Goal: Transaction & Acquisition: Purchase product/service

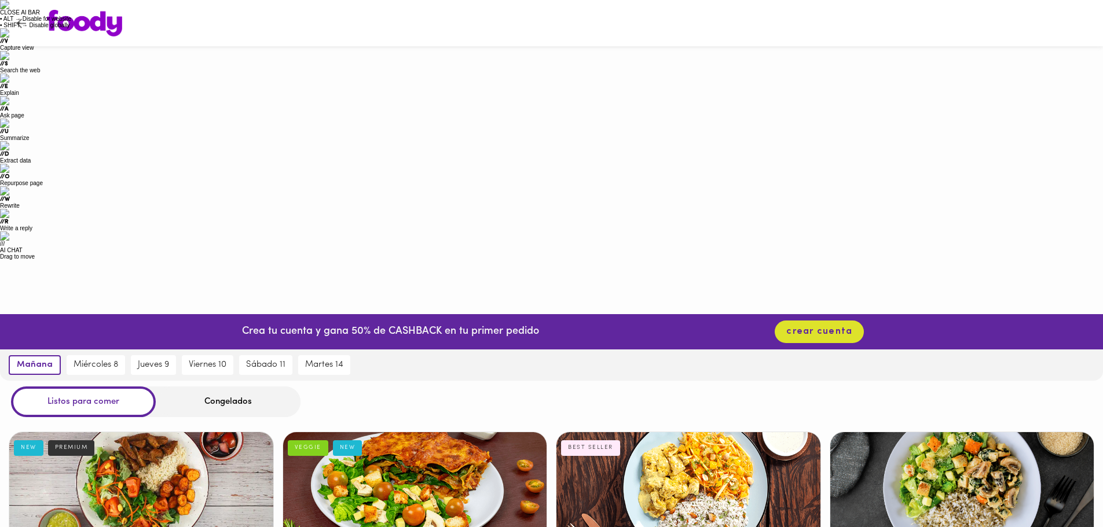
click at [418, 387] on div "Listos para comer Congelados" at bounding box center [551, 402] width 1103 height 31
click at [227, 387] on div "Congelados" at bounding box center [228, 402] width 145 height 31
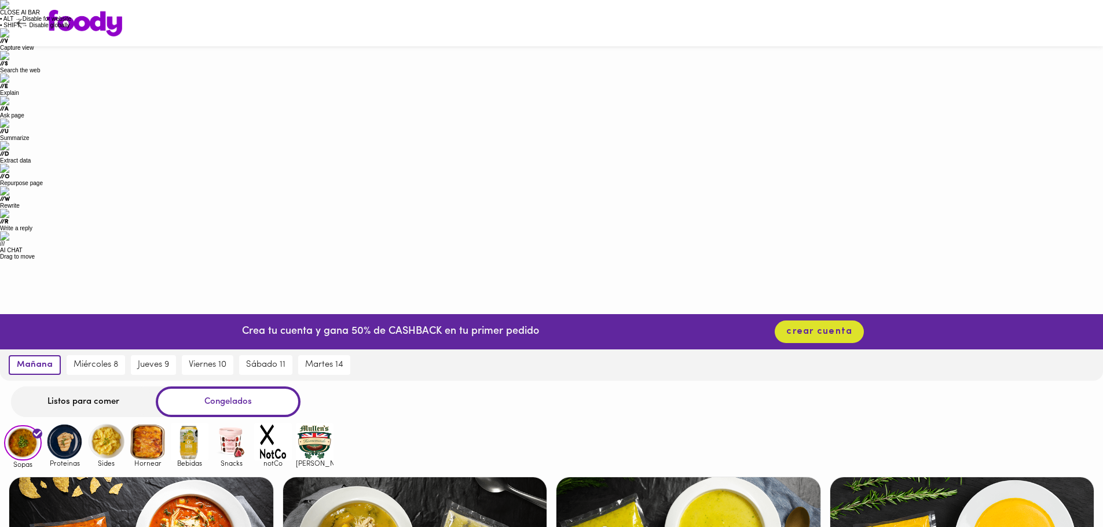
click at [315, 423] on img at bounding box center [315, 442] width 38 height 38
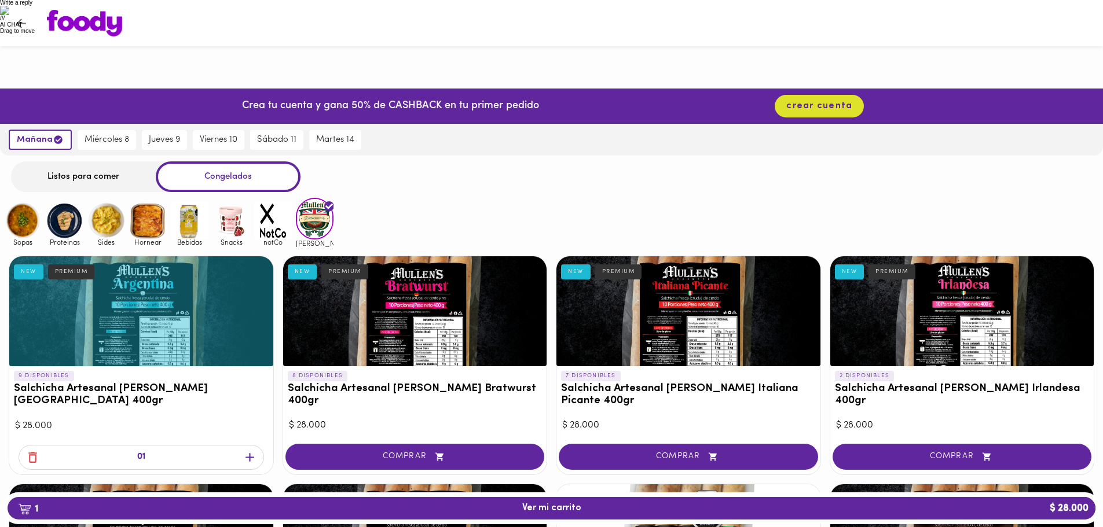
scroll to position [226, 0]
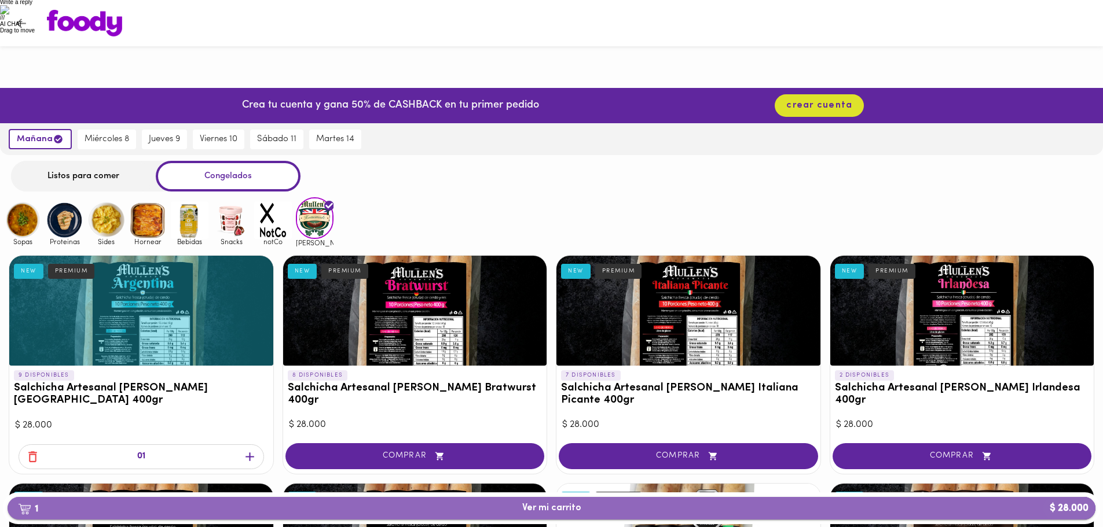
click at [555, 503] on span "1 Ver mi carrito $ 28.000" at bounding box center [551, 508] width 59 height 11
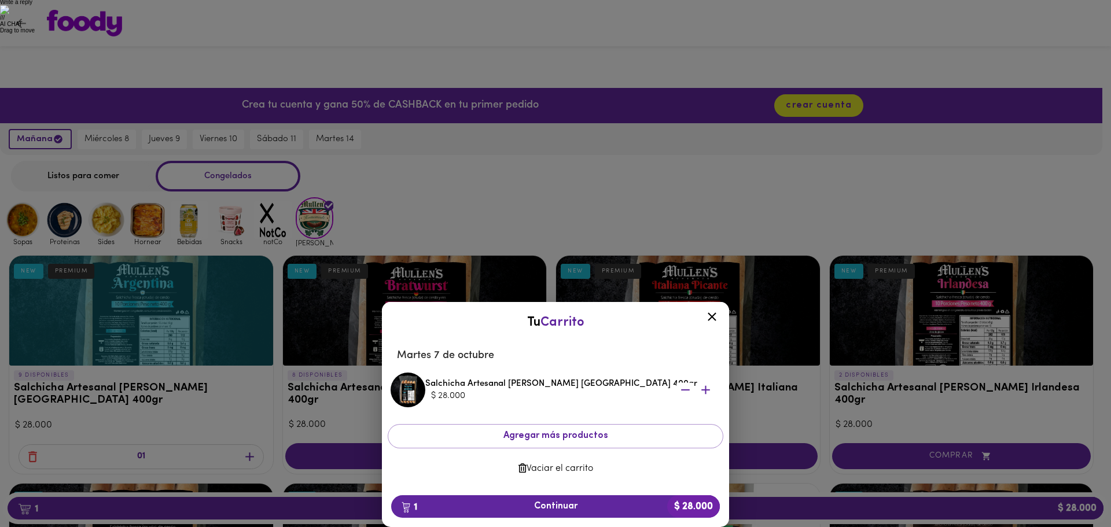
click at [711, 315] on icon at bounding box center [712, 317] width 14 height 14
